Goal: Information Seeking & Learning: Understand process/instructions

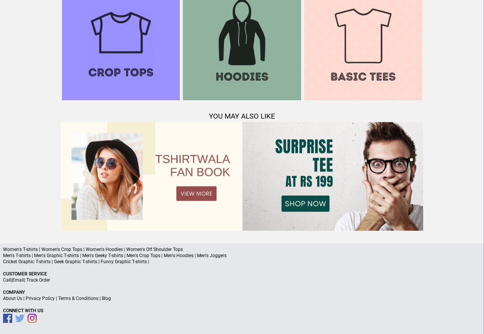
scroll to position [739, 0]
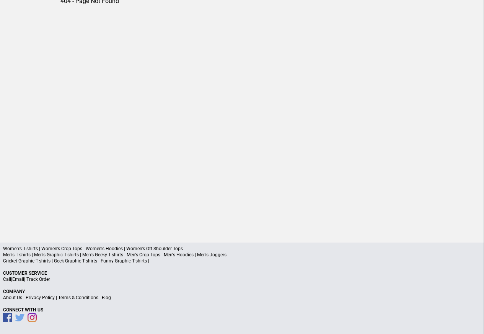
scroll to position [36, 0]
click at [48, 298] on link "Privacy Policy" at bounding box center [40, 298] width 29 height 5
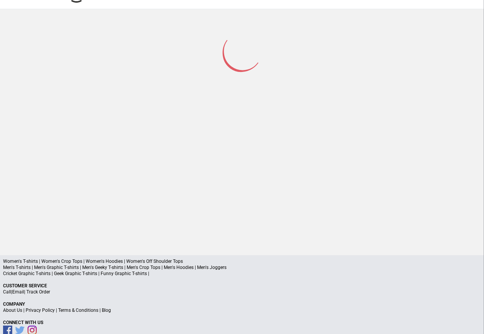
scroll to position [36, 0]
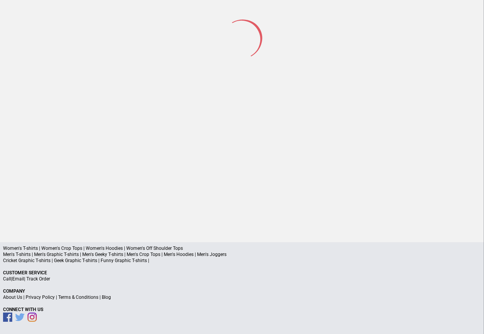
scroll to position [36, 0]
